Goal: Connect with others: Establish contact or relationships with other users

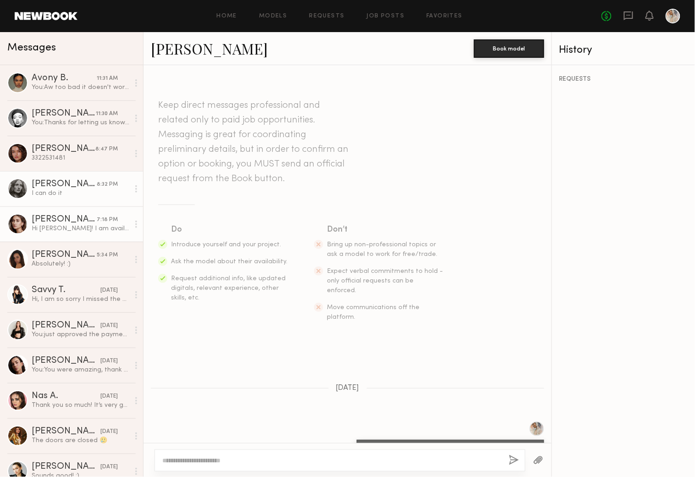
scroll to position [125, 0]
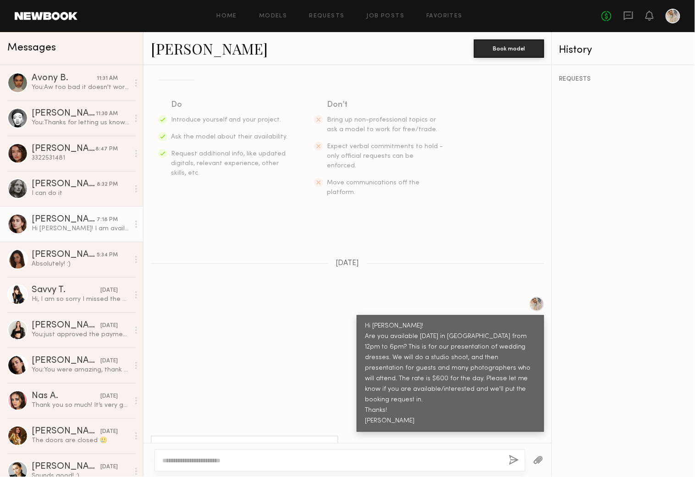
click at [44, 221] on div "[PERSON_NAME]" at bounding box center [64, 219] width 65 height 9
click at [38, 215] on div "[PERSON_NAME]" at bounding box center [64, 219] width 65 height 9
click at [49, 146] on div "[PERSON_NAME]" at bounding box center [64, 148] width 64 height 9
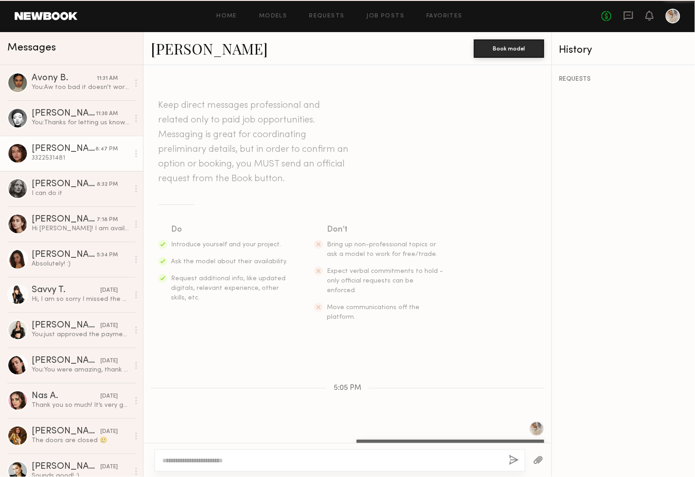
scroll to position [168, 0]
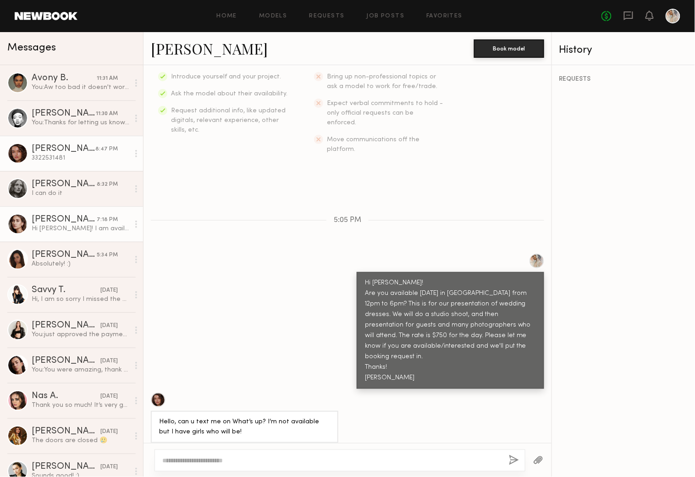
click at [44, 218] on div "[PERSON_NAME]" at bounding box center [64, 219] width 65 height 9
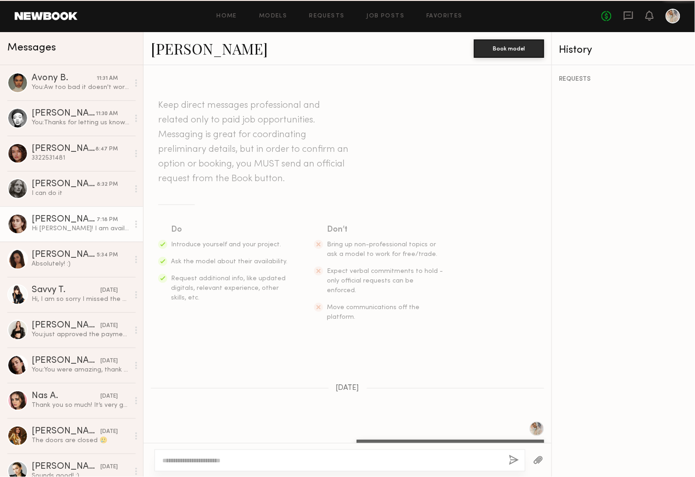
scroll to position [125, 0]
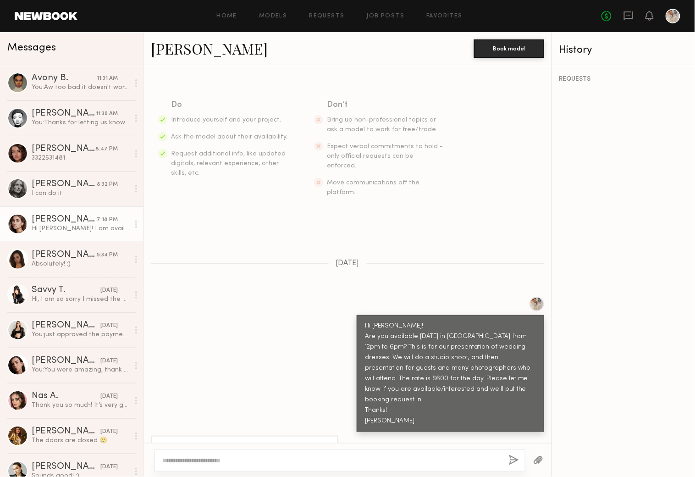
click at [13, 220] on div at bounding box center [17, 224] width 21 height 21
click at [167, 49] on link "[PERSON_NAME]" at bounding box center [209, 49] width 117 height 20
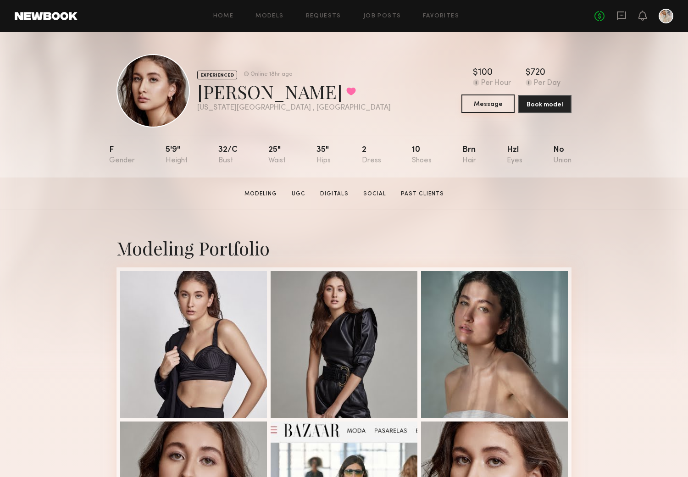
click at [482, 102] on button "Message" at bounding box center [487, 103] width 53 height 18
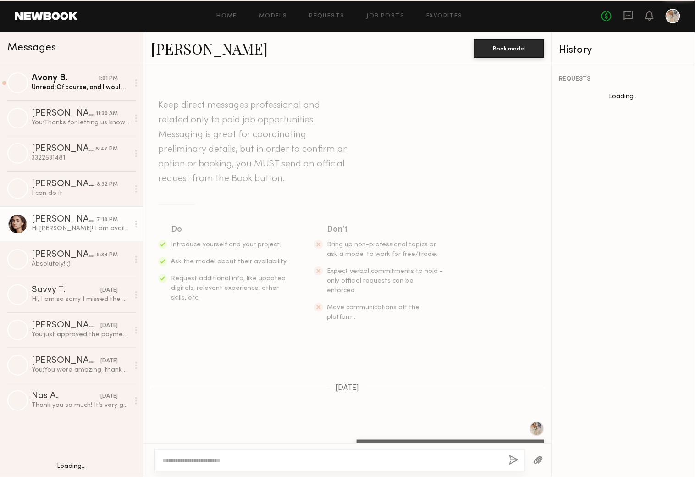
scroll to position [125, 0]
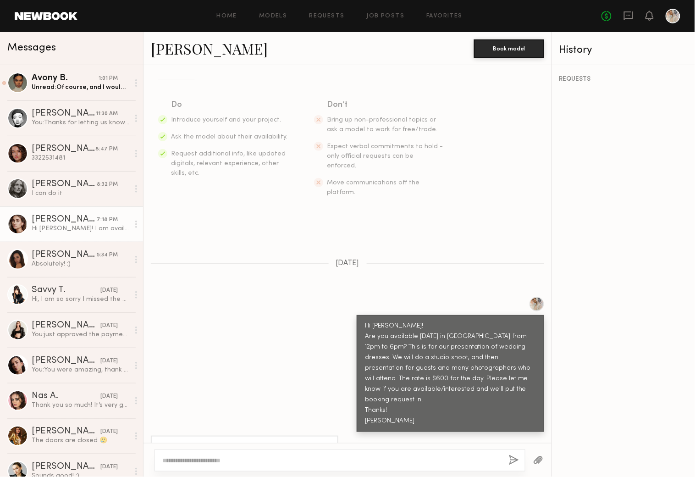
click at [169, 456] on textarea at bounding box center [331, 460] width 339 height 9
type textarea "**********"
click at [511, 457] on button "button" at bounding box center [514, 460] width 10 height 11
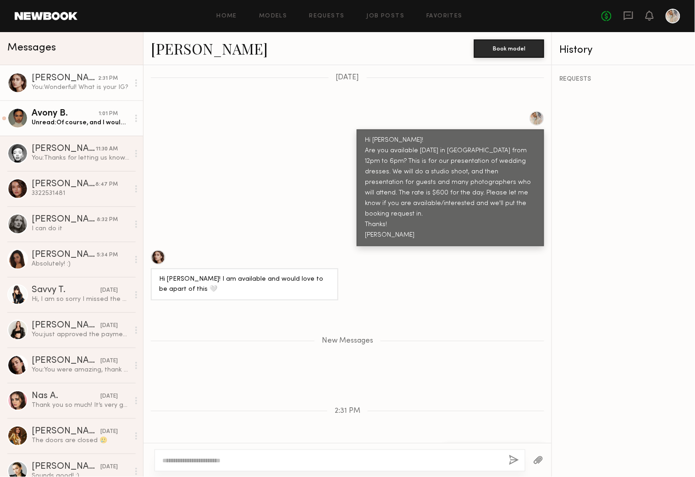
click at [51, 116] on div "Avony B." at bounding box center [65, 113] width 67 height 9
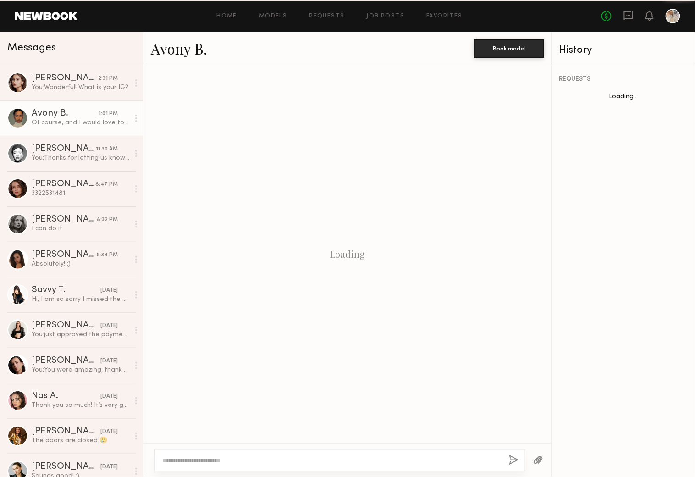
scroll to position [324, 0]
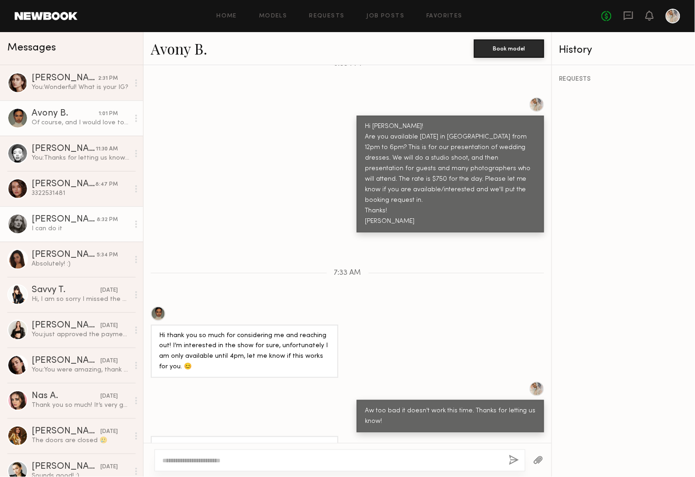
click at [47, 220] on div "[PERSON_NAME]" at bounding box center [64, 219] width 65 height 9
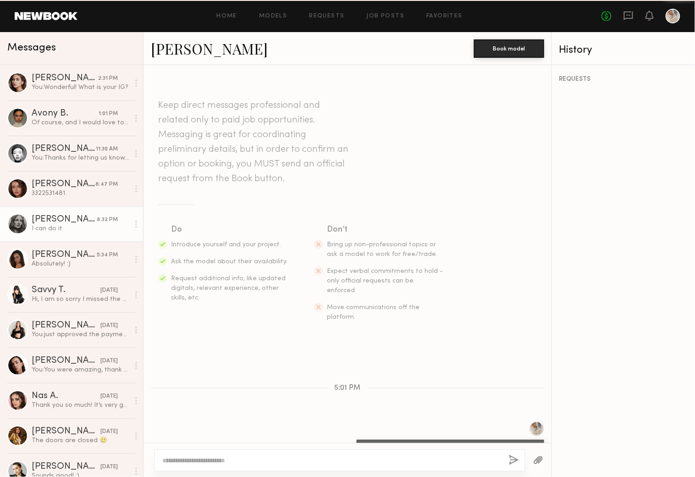
scroll to position [389, 0]
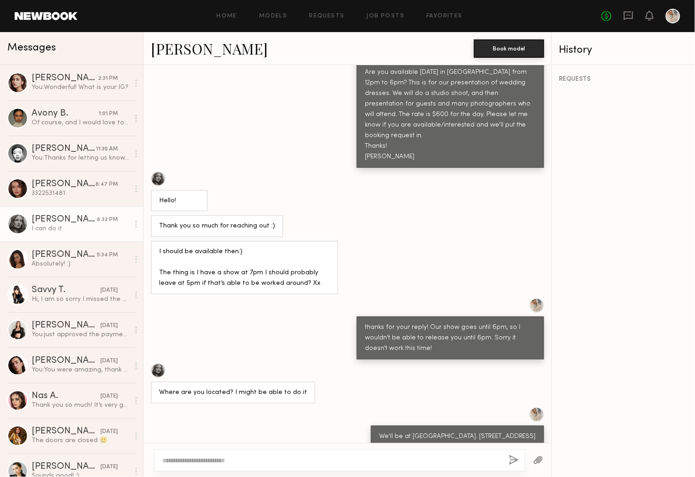
click at [165, 456] on textarea at bounding box center [331, 460] width 339 height 9
type textarea "**********"
click at [512, 457] on button "button" at bounding box center [514, 460] width 10 height 11
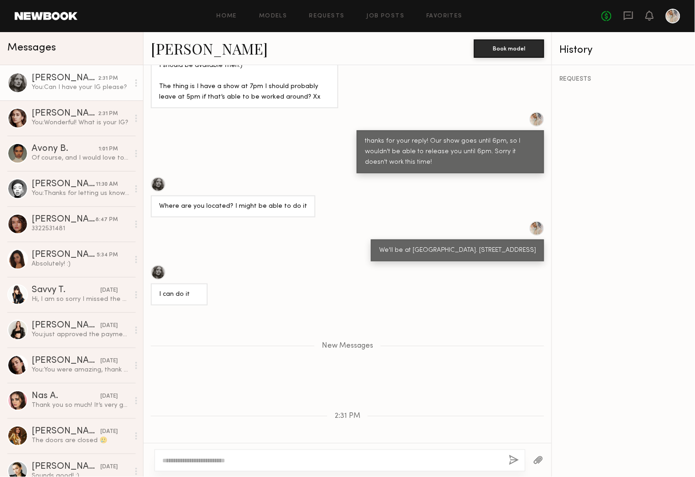
click at [19, 79] on div at bounding box center [17, 82] width 21 height 21
click at [157, 177] on div at bounding box center [158, 184] width 15 height 15
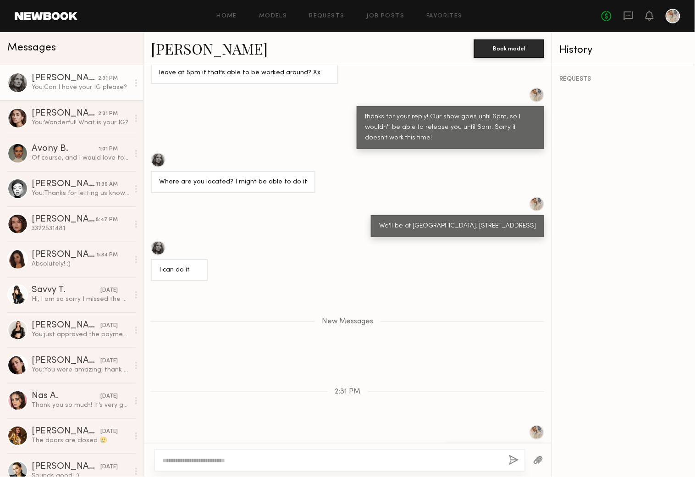
scroll to position [618, 0]
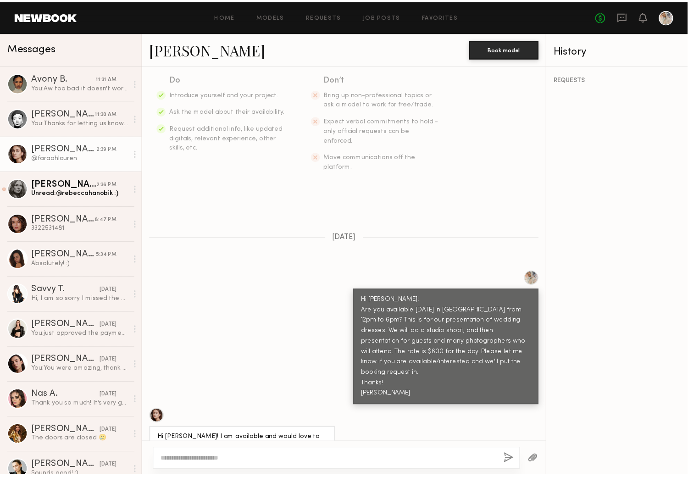
scroll to position [150, 0]
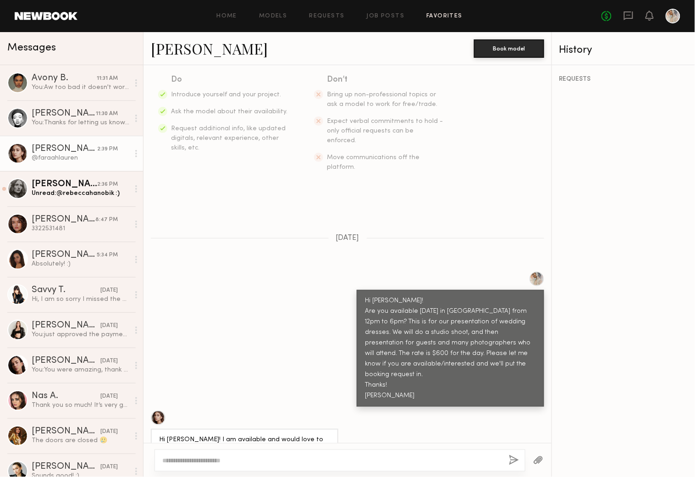
click at [441, 13] on link "Favorites" at bounding box center [444, 16] width 36 height 6
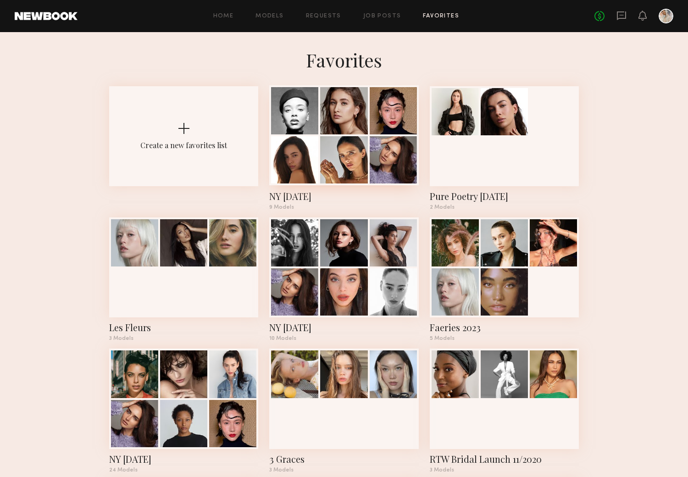
click at [346, 132] on div at bounding box center [343, 110] width 47 height 47
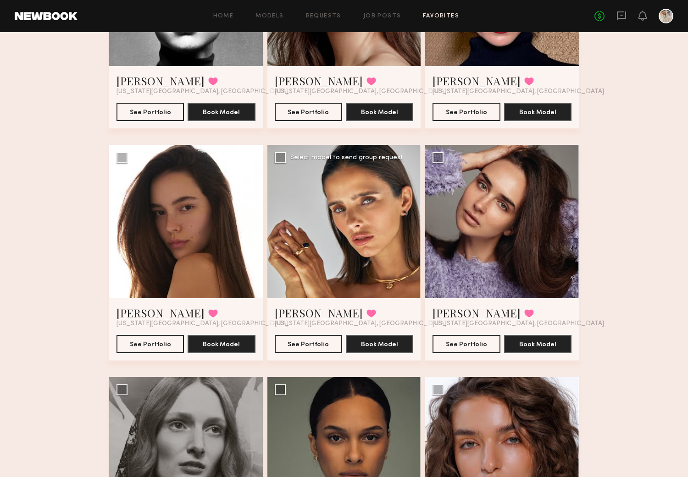
scroll to position [190, 0]
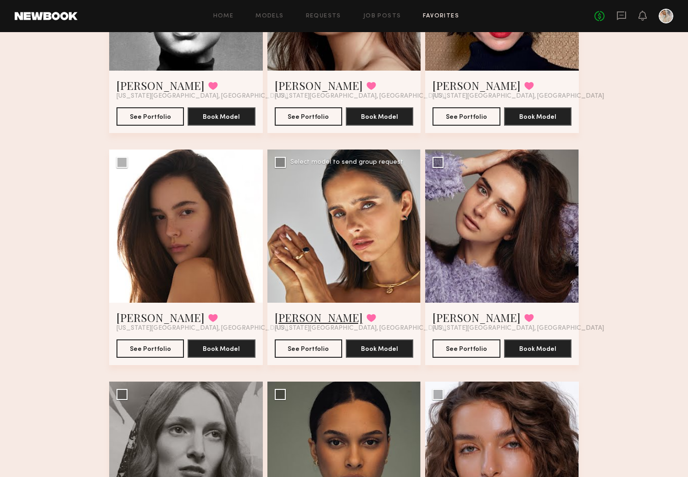
click at [295, 318] on link "[PERSON_NAME]" at bounding box center [319, 317] width 88 height 15
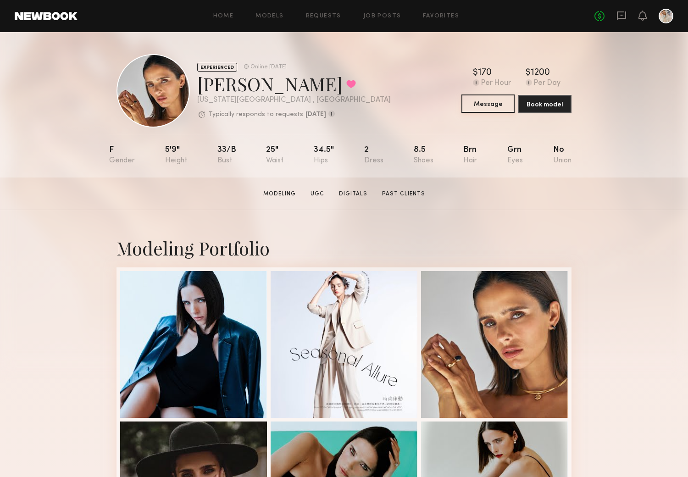
click at [481, 102] on button "Message" at bounding box center [487, 103] width 53 height 18
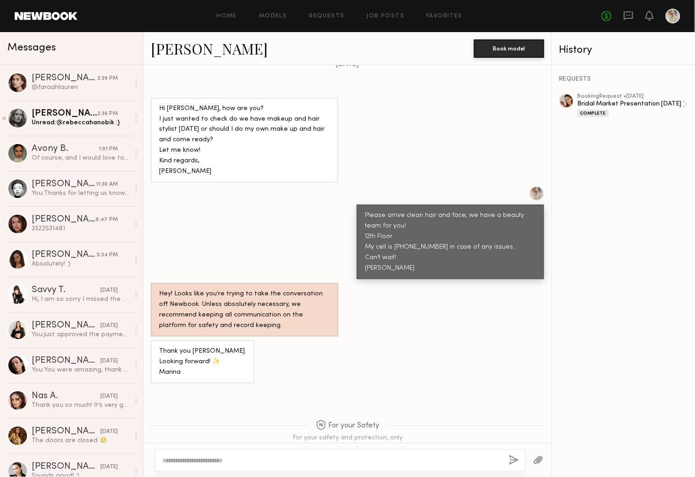
scroll to position [931, 0]
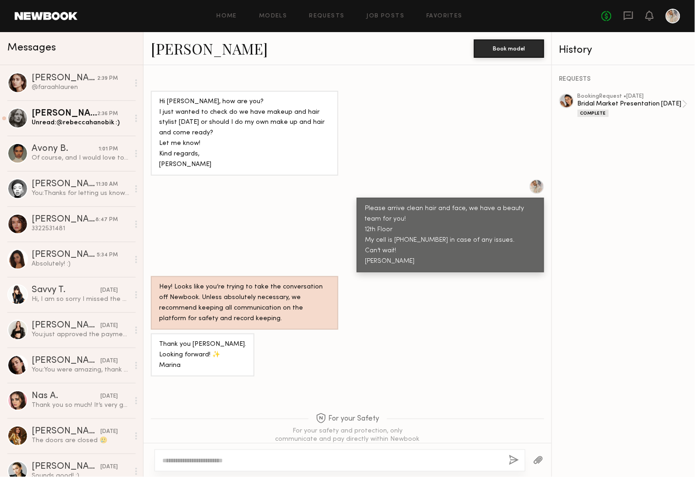
paste textarea "**********"
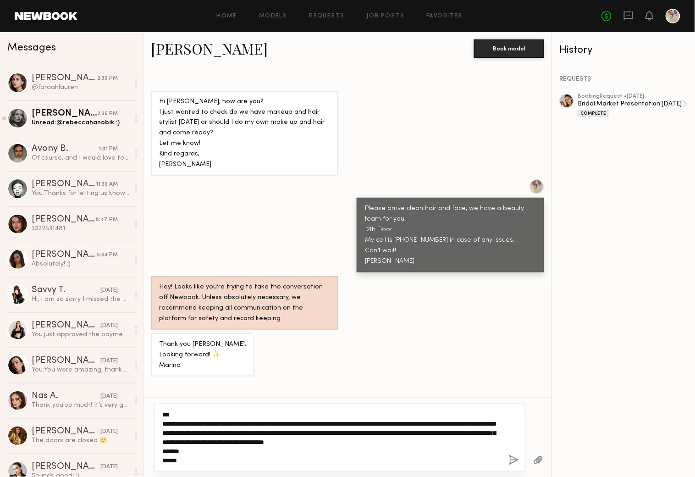
click at [169, 413] on textarea "**********" at bounding box center [331, 437] width 339 height 55
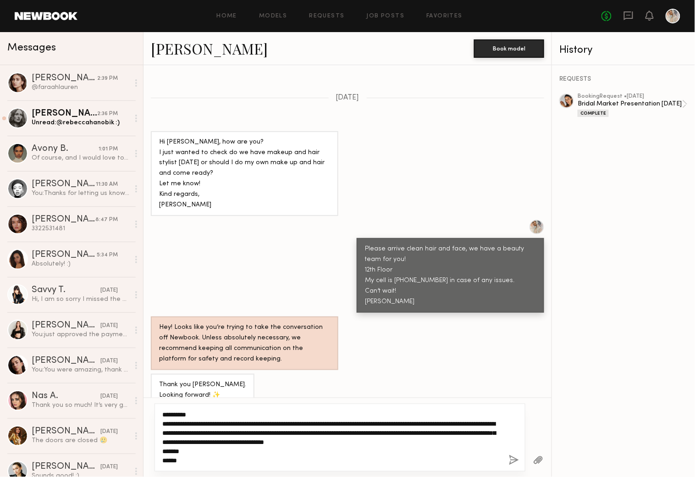
scroll to position [976, 0]
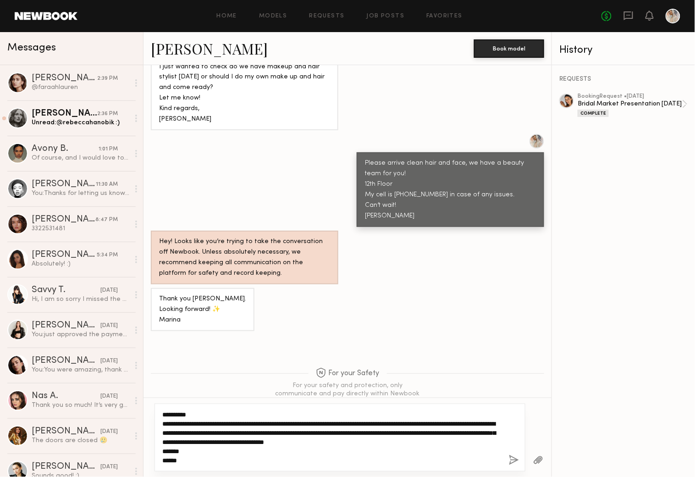
type textarea "**********"
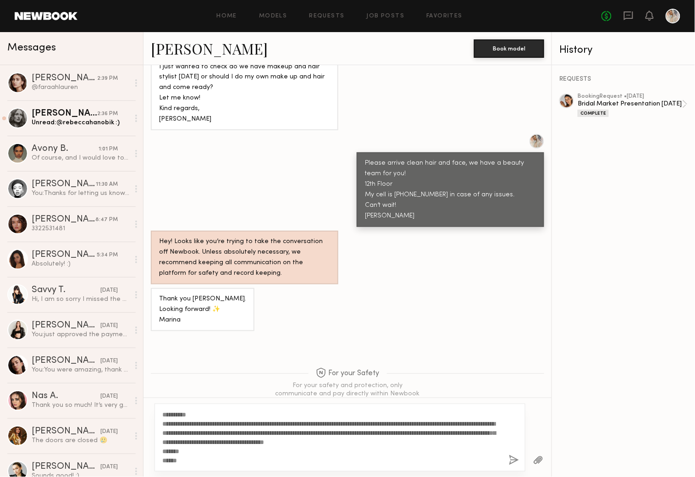
click at [512, 457] on button "button" at bounding box center [514, 460] width 10 height 11
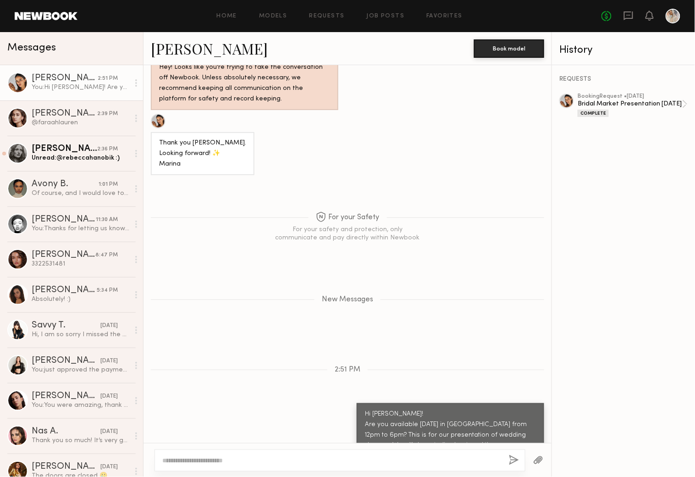
scroll to position [1201, 0]
